Goal: Task Accomplishment & Management: Complete application form

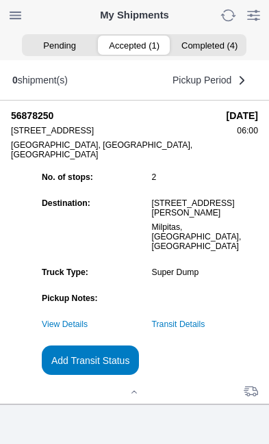
scroll to position [149, 0]
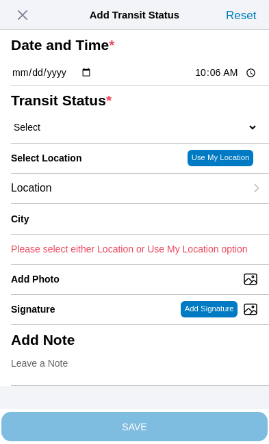
click at [237, 80] on input "10:06" at bounding box center [226, 73] width 64 height 14
type input "08:20"
click at [94, 134] on select "Select Arrive at Drop Off Arrive at Pickup Break Start Break Stop Depart Drop O…" at bounding box center [134, 127] width 247 height 12
select select "DPTDLVLOC"
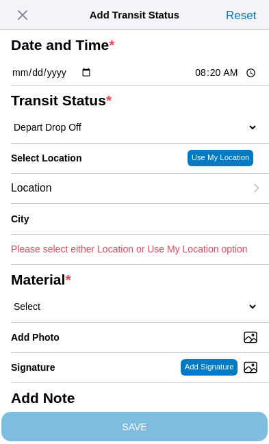
click at [114, 203] on div "Location" at bounding box center [128, 188] width 234 height 29
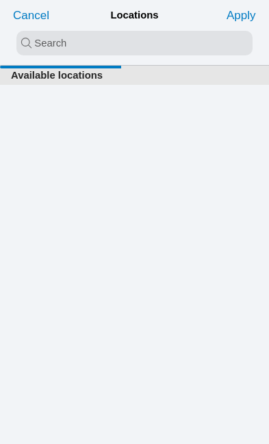
click at [55, 42] on input "search text" at bounding box center [134, 43] width 236 height 25
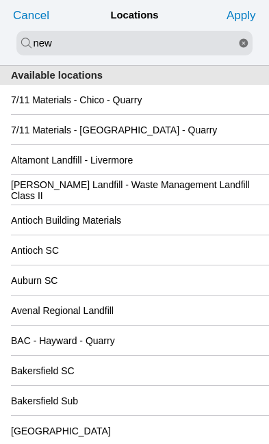
type input "new"
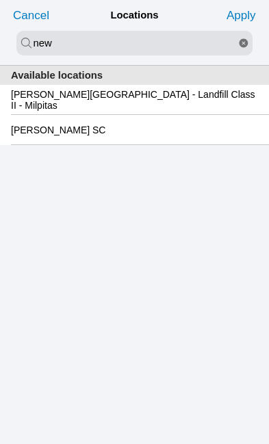
click at [0, 0] on slot "[PERSON_NAME][GEOGRAPHIC_DATA] - Landfill Class II - Milpitas" at bounding box center [0, 0] width 0 height 0
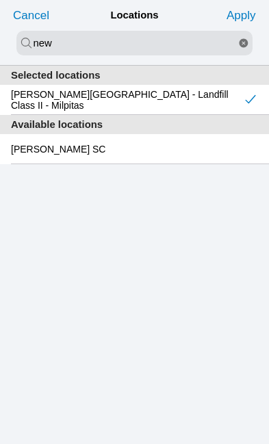
click at [0, 0] on slot "Apply" at bounding box center [0, 0] width 0 height 0
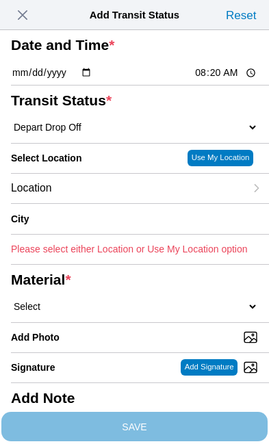
type input "Milpitas"
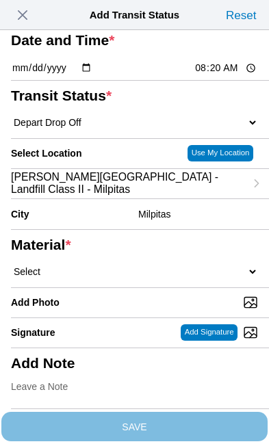
scroll to position [121, 0]
click at [136, 274] on select "Select 1" x 3" Rock 1" x 4" Rock 2" x 4" Rock Asphalt Cold Patch Backfill Spec …" at bounding box center [134, 272] width 247 height 12
select select "708654"
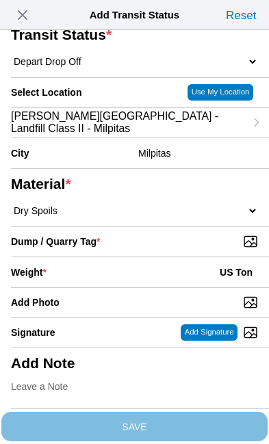
click at [197, 249] on input "Dump / Quarry Tag *" at bounding box center [140, 241] width 258 height 15
type input "C:\fakepath\image.jpg"
click at [115, 257] on div "Weight * US Ton" at bounding box center [134, 272] width 247 height 30
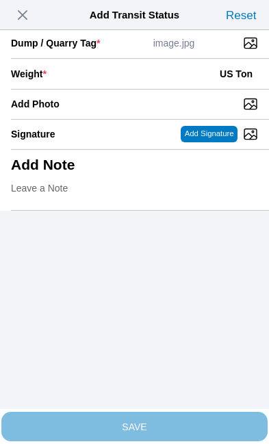
scroll to position [281, 0]
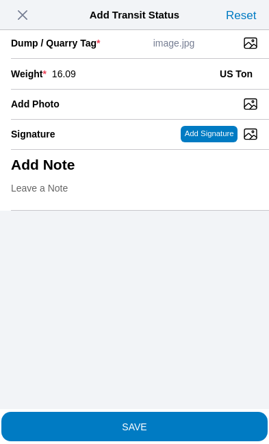
type input "16.09"
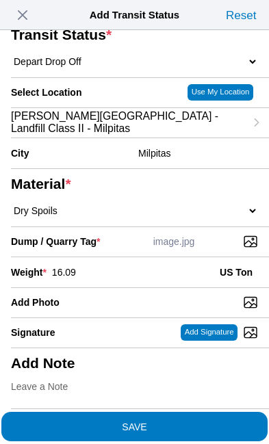
scroll to position [261, 0]
click at [188, 422] on span "SAVE" at bounding box center [134, 427] width 247 height 10
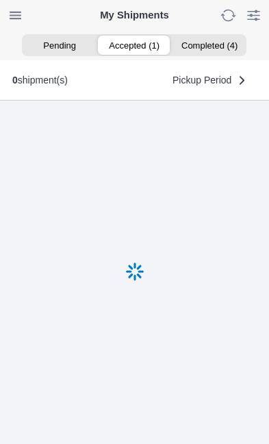
scroll to position [1, 0]
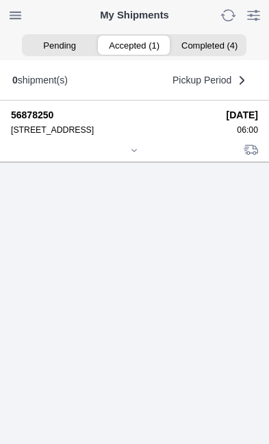
click at [136, 155] on icon at bounding box center [134, 151] width 8 height 8
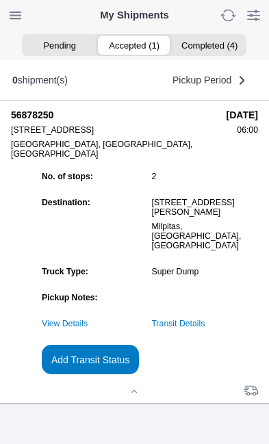
scroll to position [149, 0]
click at [205, 323] on link "Transit Details" at bounding box center [178, 324] width 53 height 10
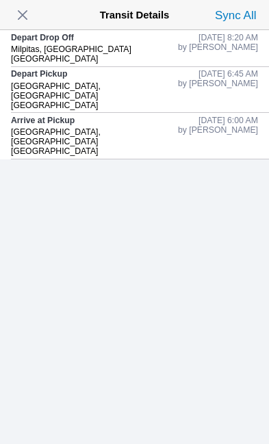
click at [31, 22] on span "button" at bounding box center [22, 14] width 19 height 19
